Goal: Transaction & Acquisition: Purchase product/service

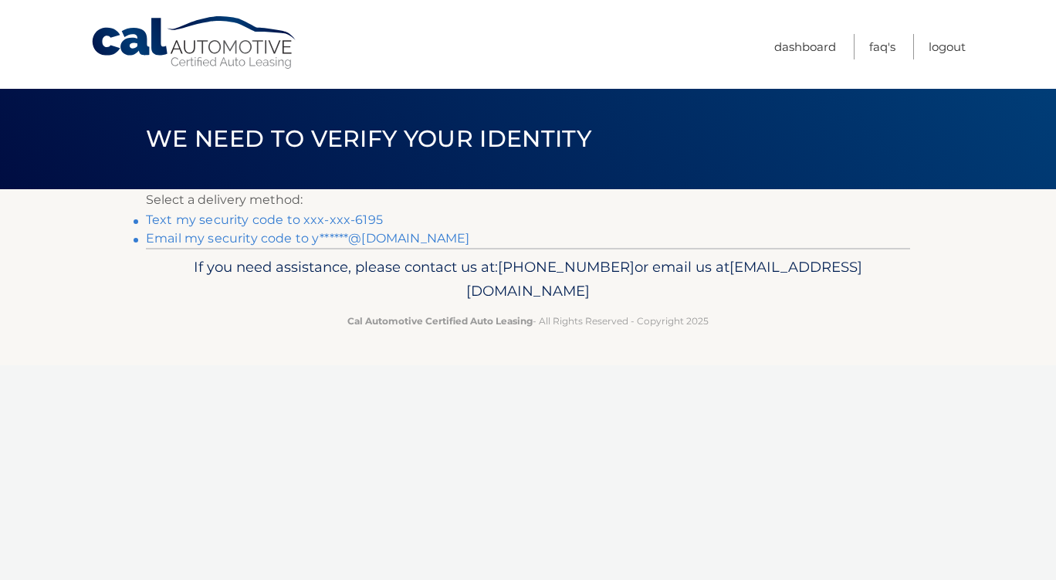
click at [354, 213] on link "Text my security code to xxx-xxx-6195" at bounding box center [264, 219] width 237 height 15
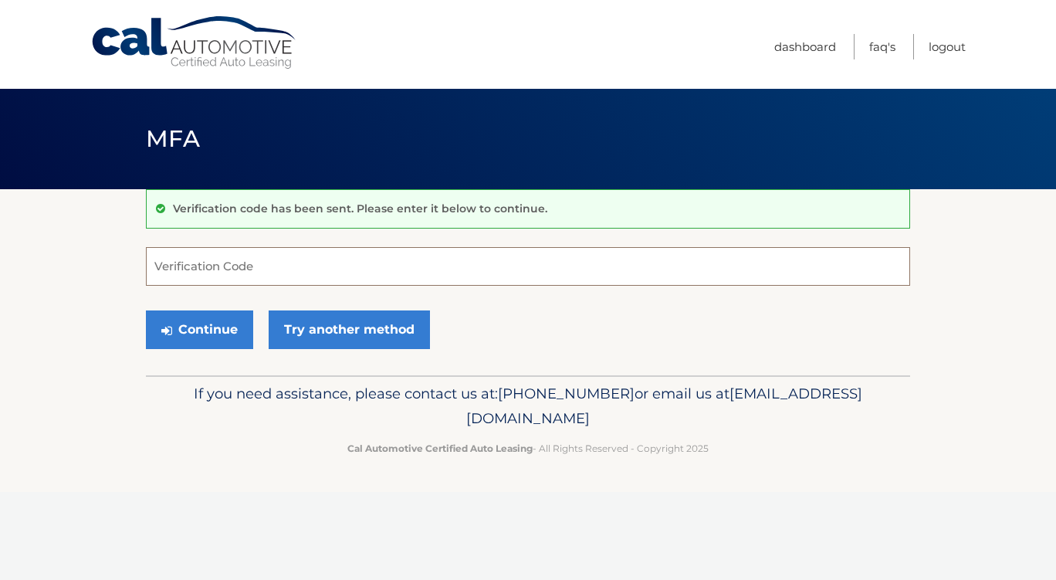
click at [235, 262] on input "Verification Code" at bounding box center [528, 266] width 764 height 39
type input "845472"
click at [205, 324] on button "Continue" at bounding box center [199, 329] width 107 height 39
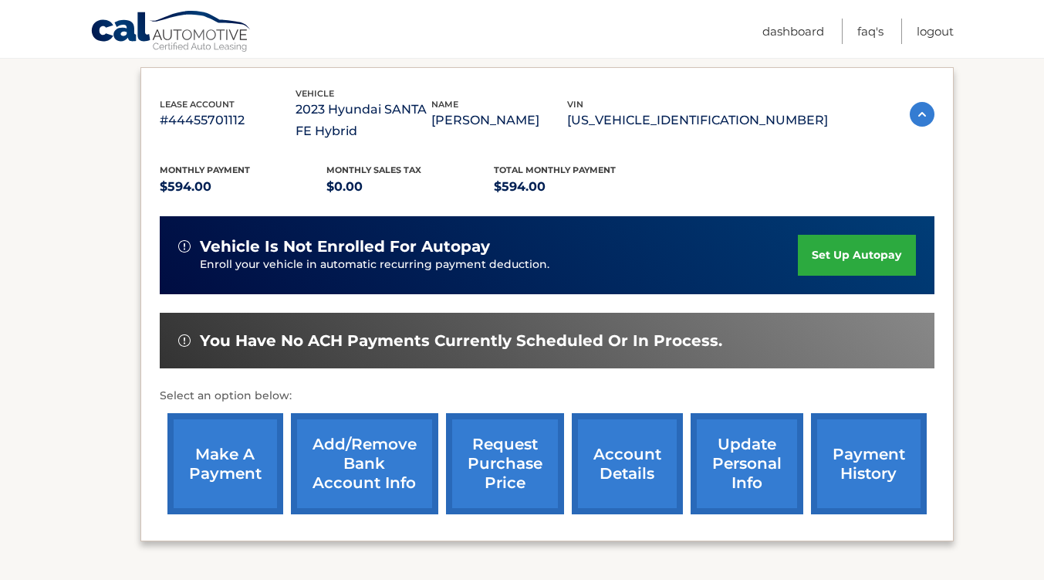
scroll to position [253, 0]
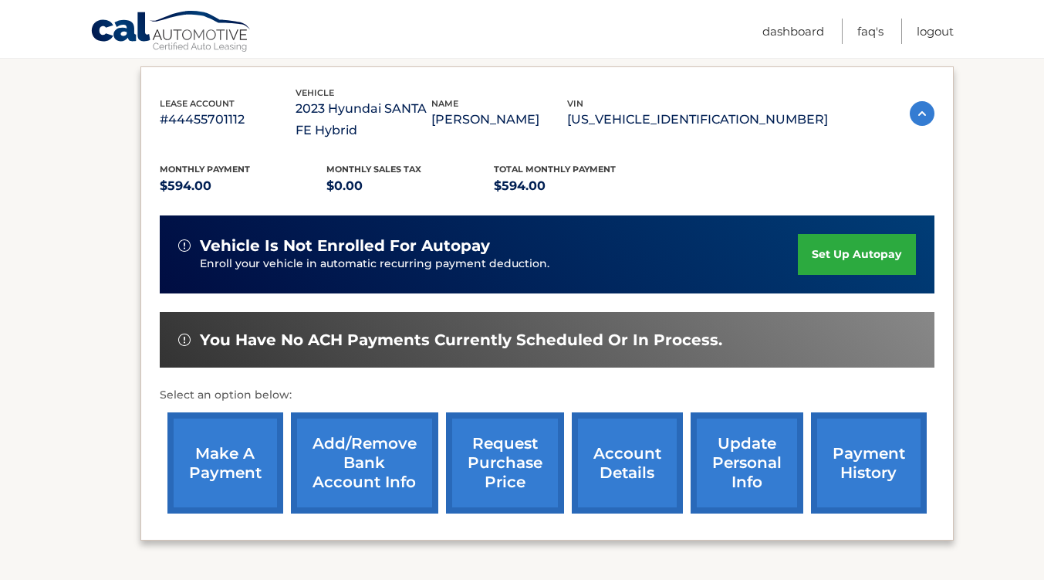
click at [222, 472] on link "make a payment" at bounding box center [225, 462] width 116 height 101
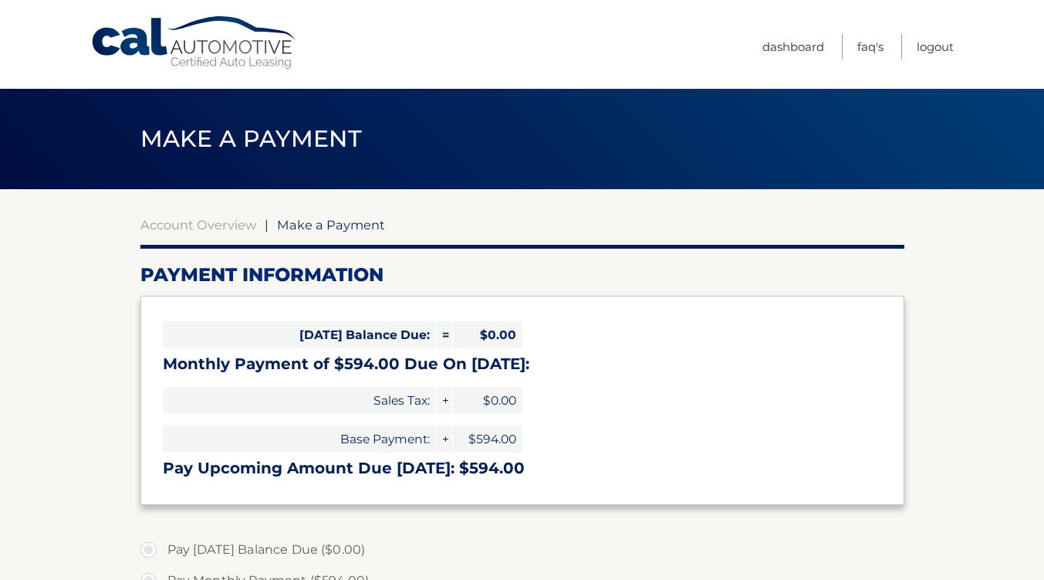
select select "ZGZiZGY2MDMtOTk0OS00ZTAwLTk5ZjUtOGM1M2E0NTZjOWJh"
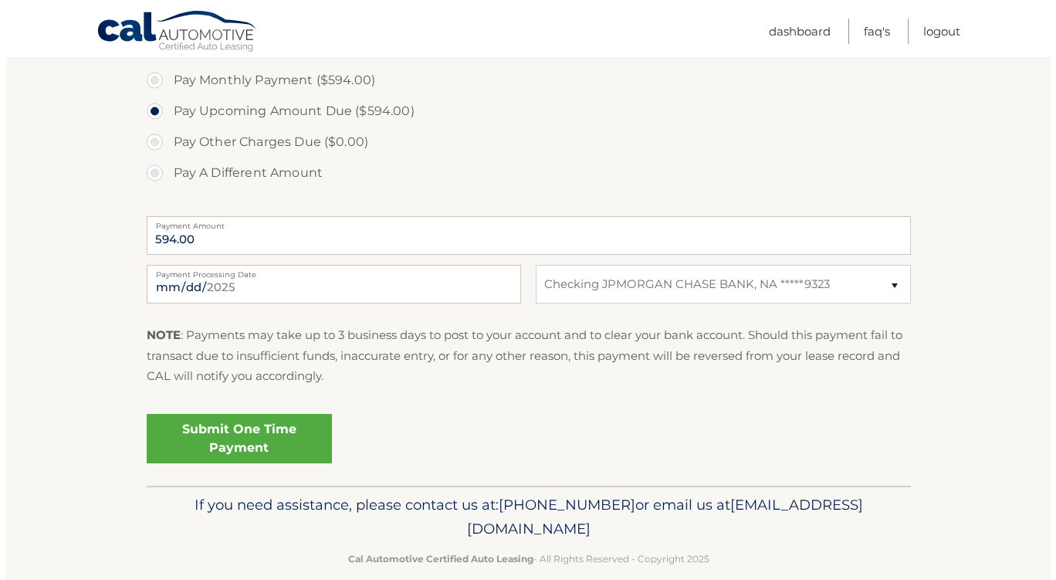
scroll to position [507, 0]
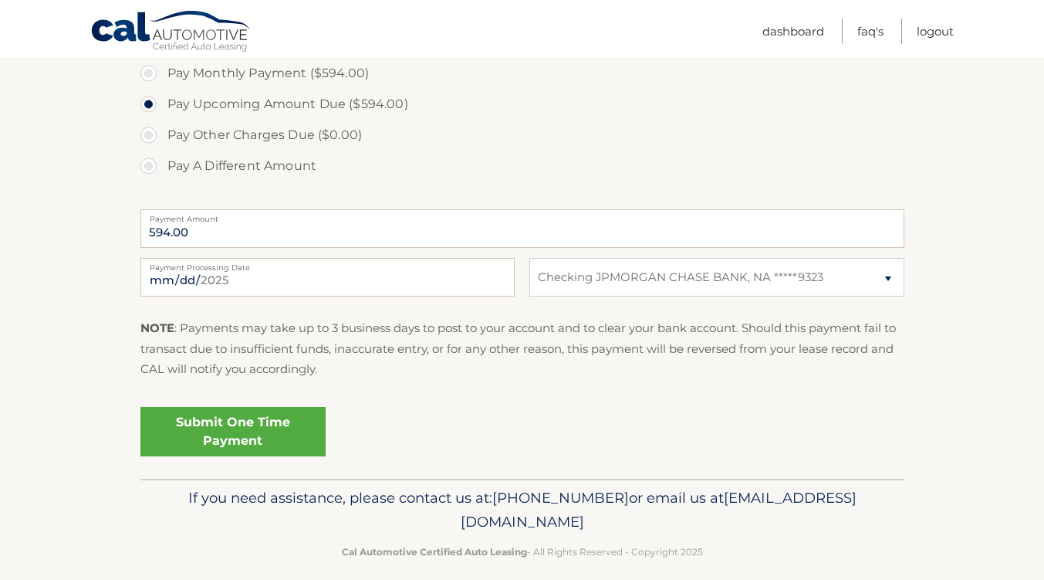
click at [245, 431] on link "Submit One Time Payment" at bounding box center [232, 431] width 185 height 49
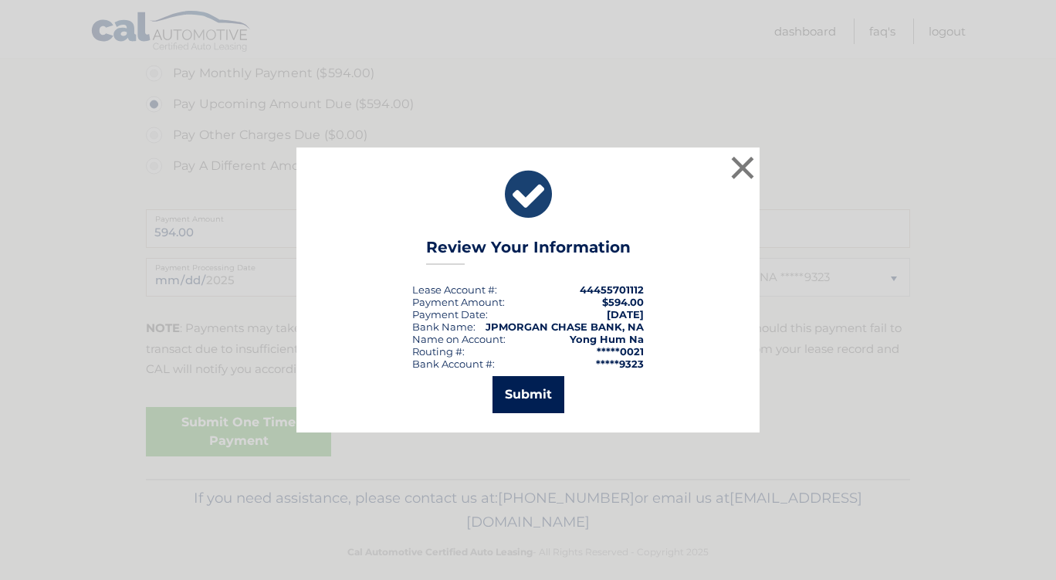
click at [535, 390] on button "Submit" at bounding box center [528, 394] width 72 height 37
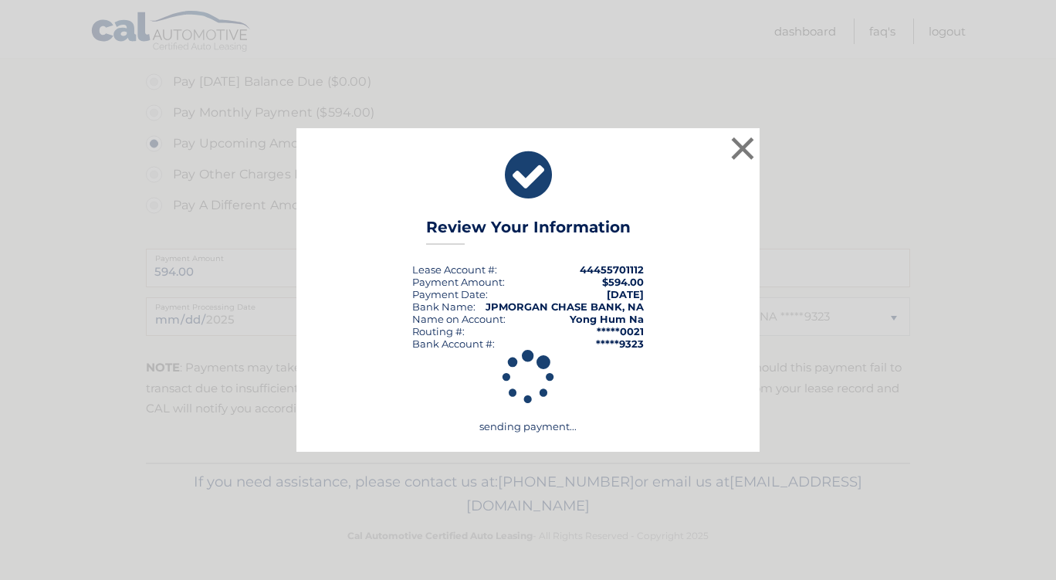
scroll to position [468, 0]
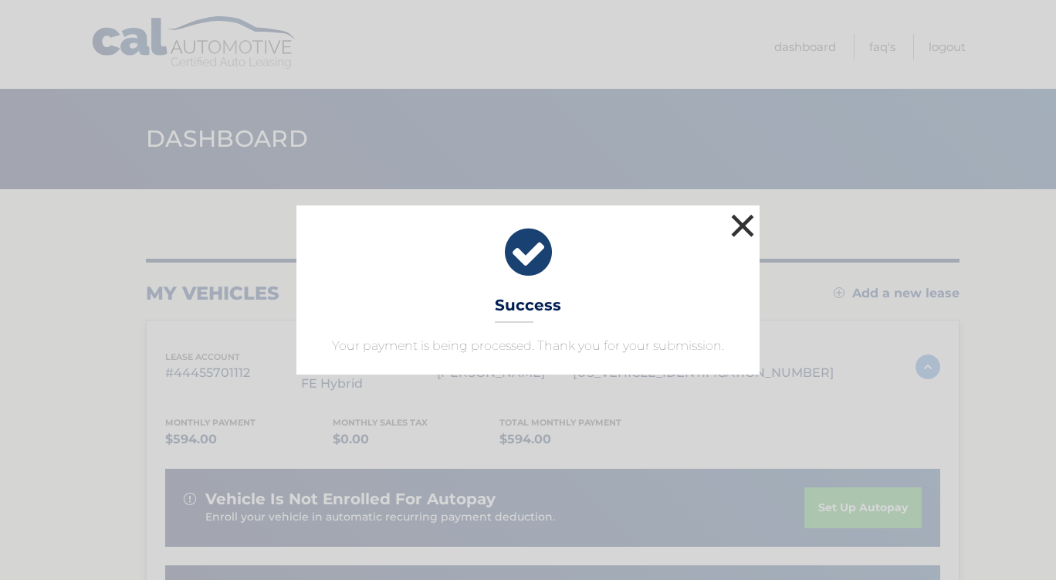
click at [746, 226] on button "×" at bounding box center [742, 225] width 31 height 31
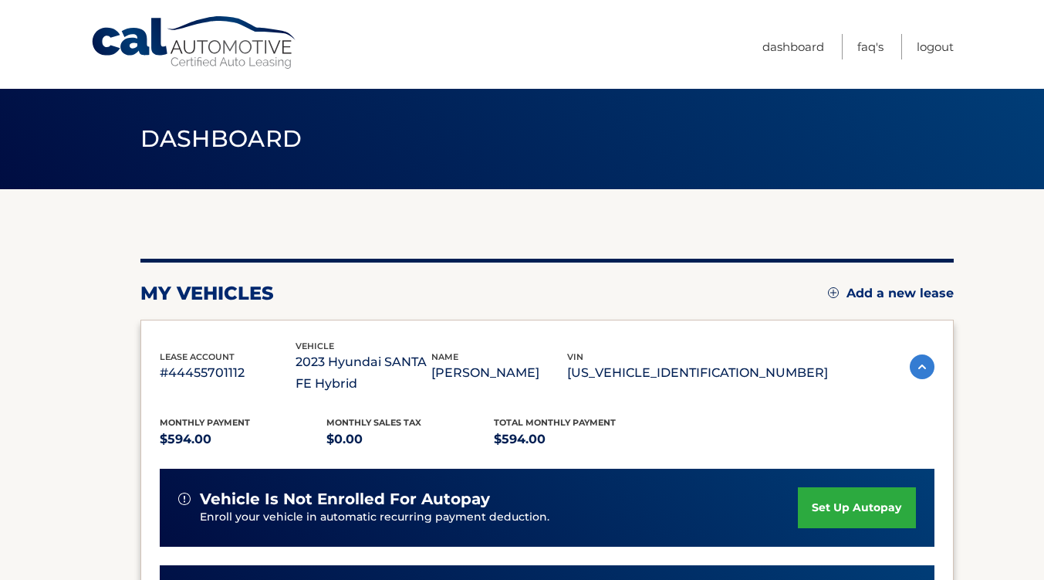
scroll to position [16, 0]
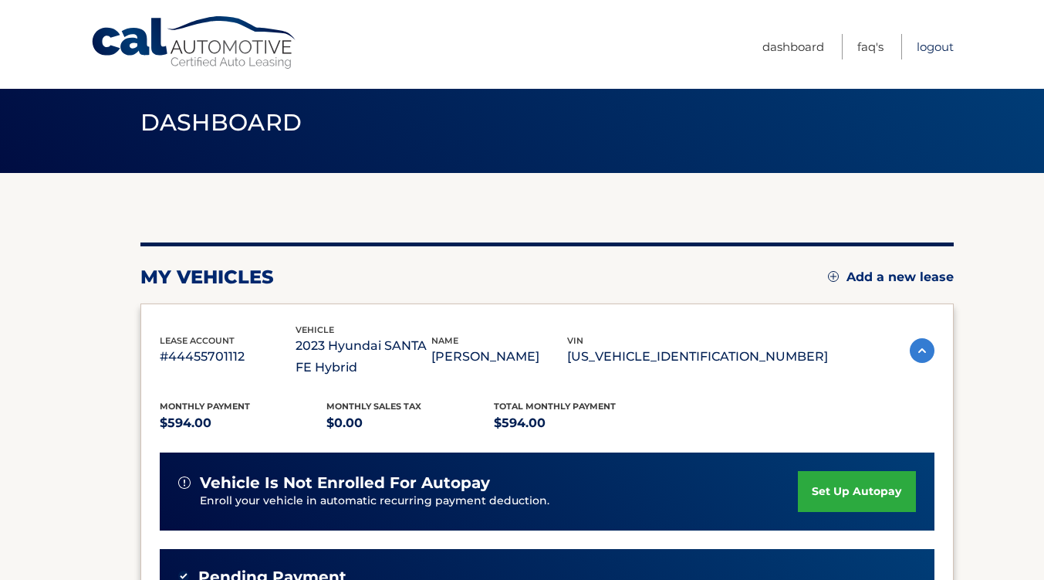
click at [935, 49] on link "Logout" at bounding box center [935, 46] width 37 height 25
